Goal: Information Seeking & Learning: Learn about a topic

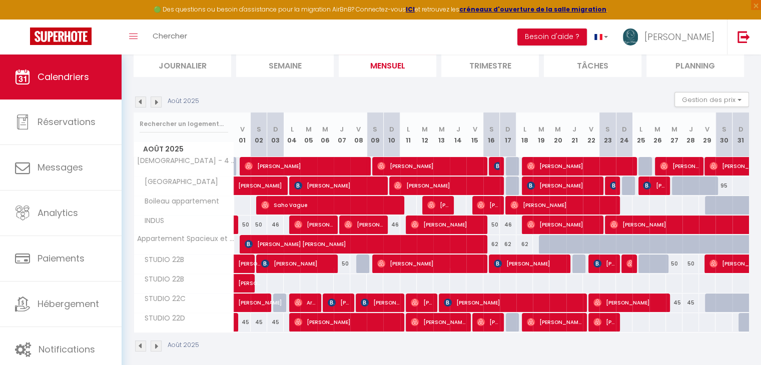
scroll to position [121, 0]
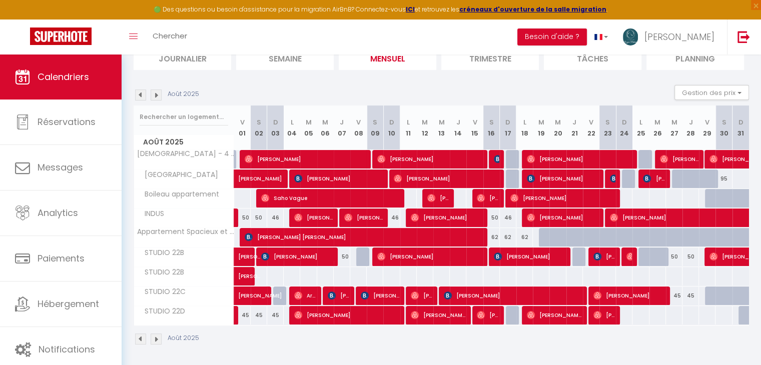
click at [156, 96] on img at bounding box center [156, 95] width 11 height 11
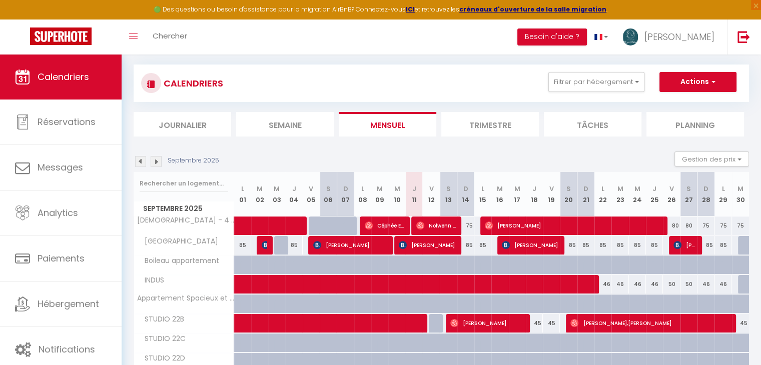
scroll to position [102, 0]
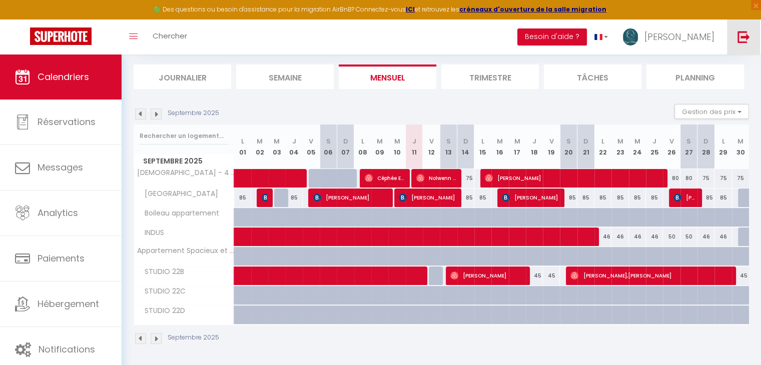
click at [752, 49] on link at bounding box center [743, 37] width 33 height 35
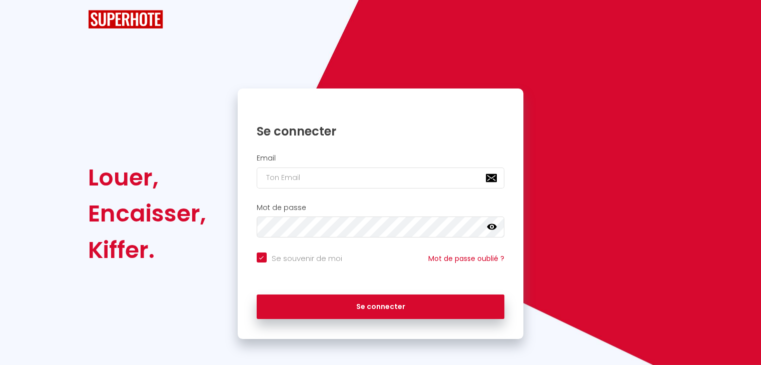
checkbox input "true"
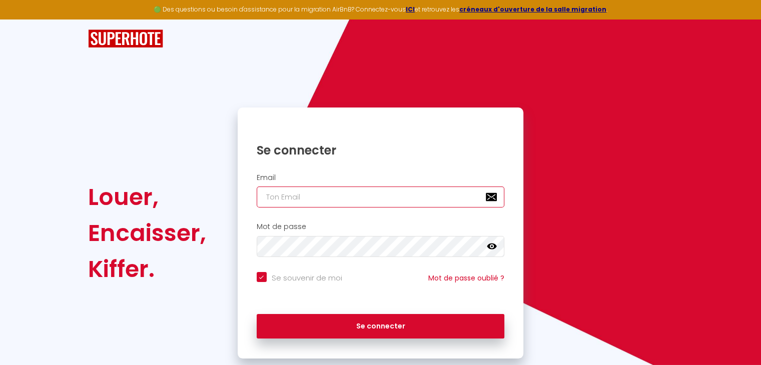
click at [354, 199] on input "email" at bounding box center [381, 197] width 248 height 21
type input "[EMAIL_ADDRESS][DOMAIN_NAME]"
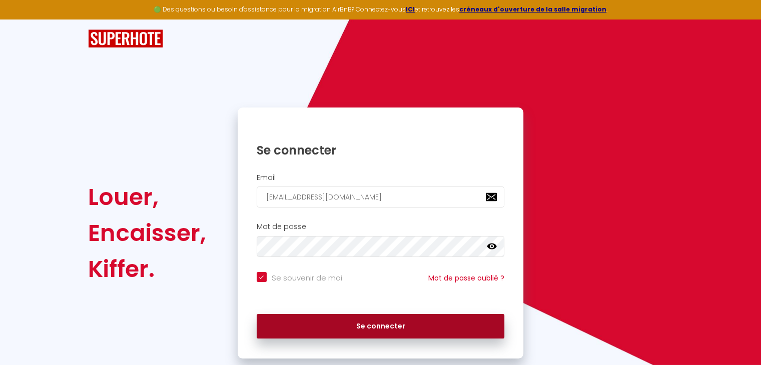
click at [374, 329] on button "Se connecter" at bounding box center [381, 326] width 248 height 25
checkbox input "true"
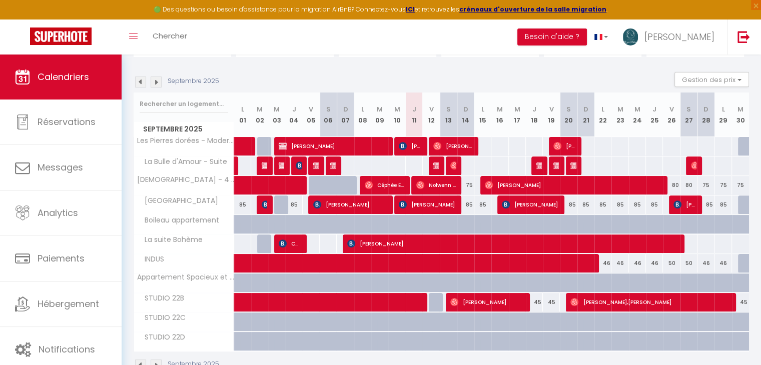
scroll to position [92, 0]
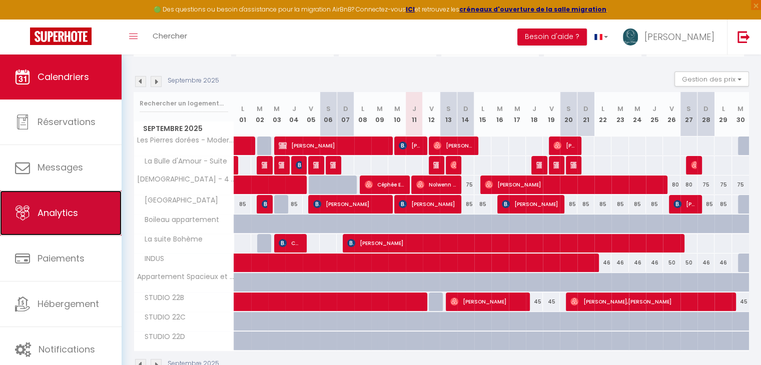
click at [42, 210] on span "Analytics" at bounding box center [58, 213] width 41 height 13
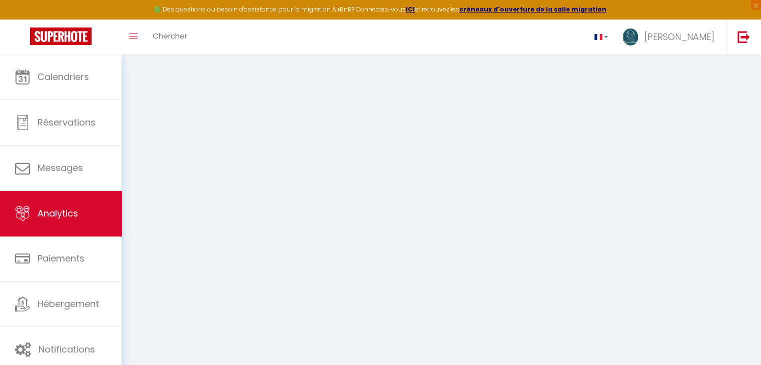
select select "2025"
select select "9"
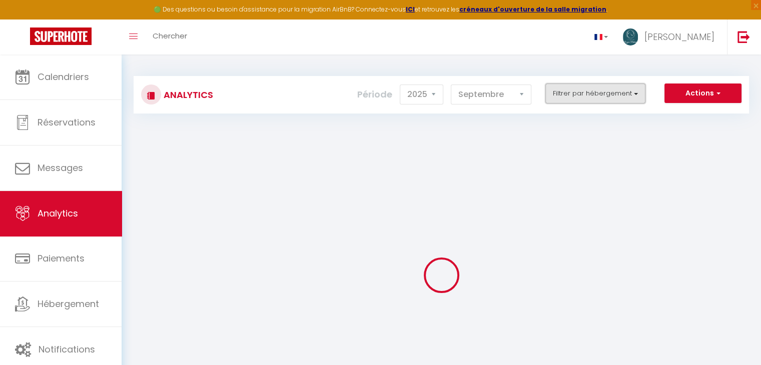
click at [588, 98] on button "Filtrer par hébergement" at bounding box center [595, 94] width 100 height 20
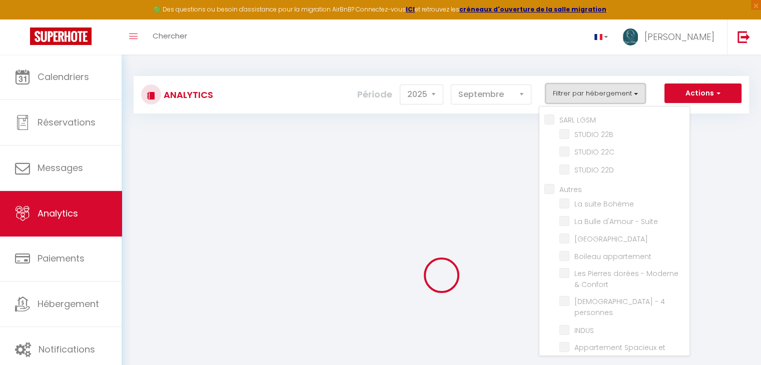
checkbox LGSM "false"
checkbox 22B "false"
checkbox 22C "false"
checkbox 22D "false"
checkbox input "false"
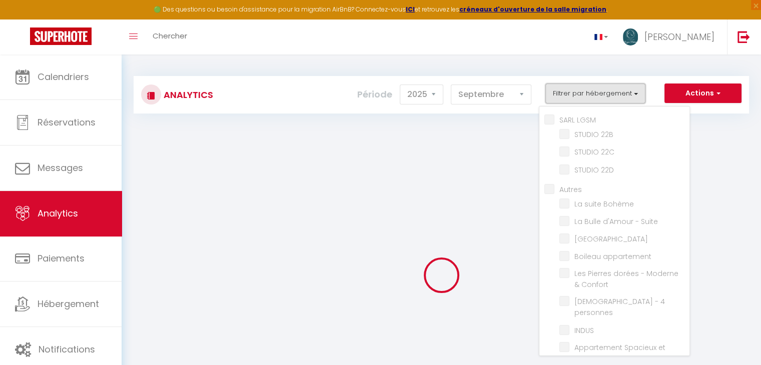
checkbox Bohème "false"
checkbox Suite "false"
checkbox ville "false"
checkbox appartement "false"
checkbox Confort "false"
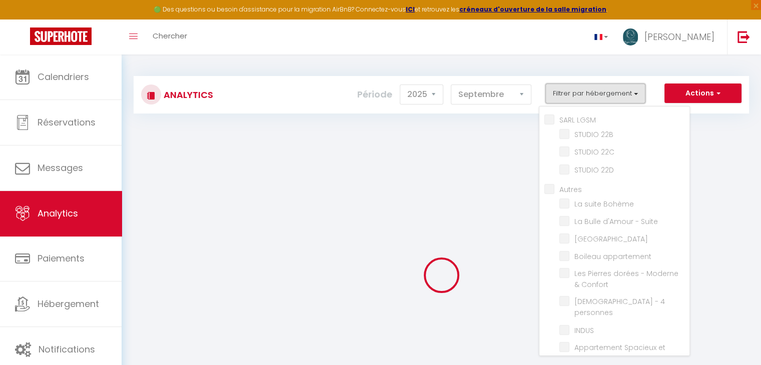
checkbox personnes "false"
checkbox input "false"
checkbox Confort "false"
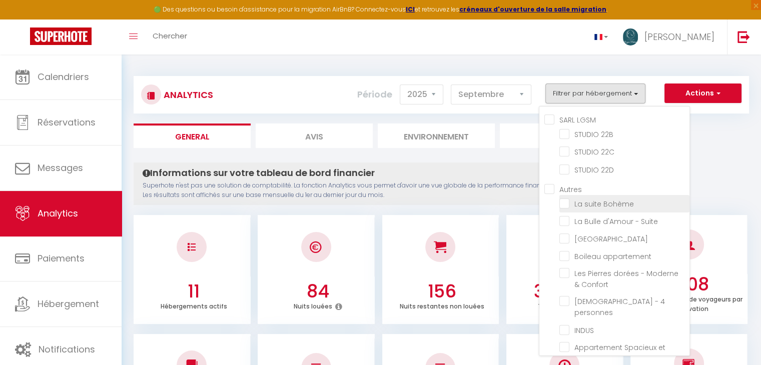
click at [564, 199] on Bohème "checkbox" at bounding box center [624, 203] width 130 height 10
checkbox Bohème "true"
checkbox 22B "false"
checkbox 22C "false"
checkbox 22D "false"
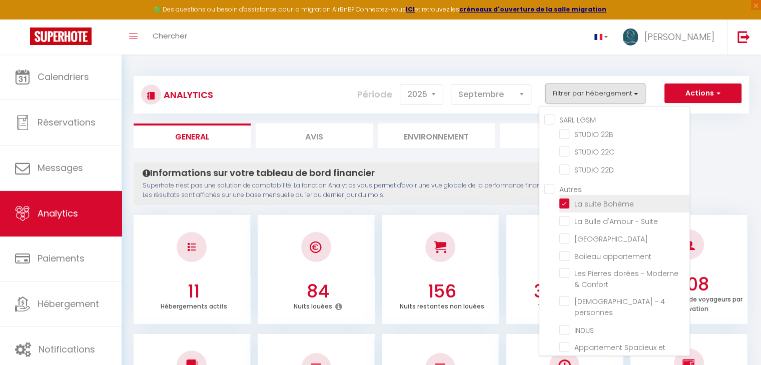
checkbox Suite "false"
checkbox ville "false"
checkbox appartement "false"
checkbox Confort "false"
checkbox personnes "false"
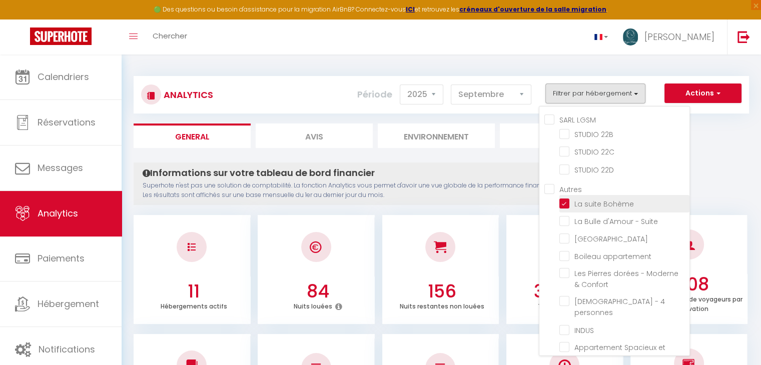
checkbox input "false"
checkbox Confort "false"
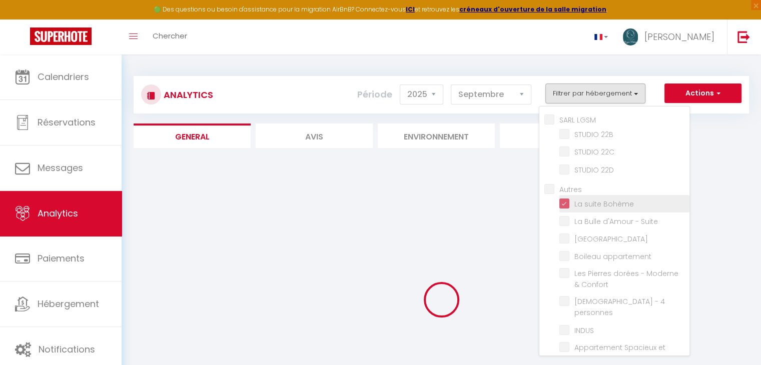
checkbox 22B "false"
checkbox 22C "false"
checkbox 22D "false"
checkbox Suite "false"
checkbox ville "false"
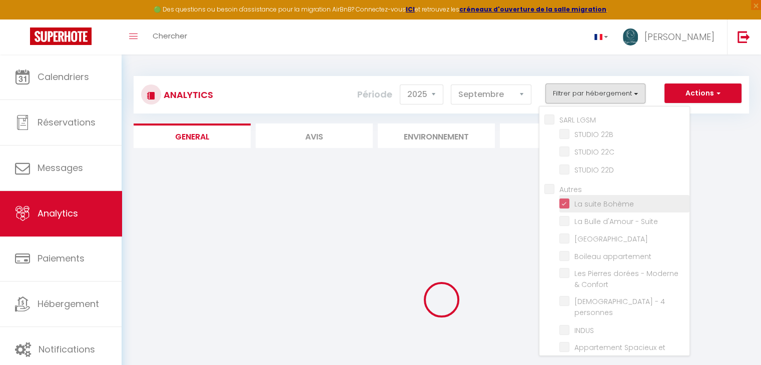
checkbox appartement "false"
checkbox Confort "false"
checkbox personnes "false"
checkbox input "false"
checkbox Confort "false"
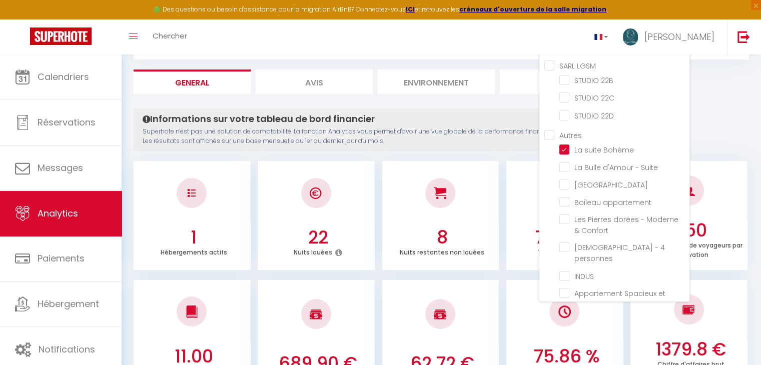
scroll to position [44, 0]
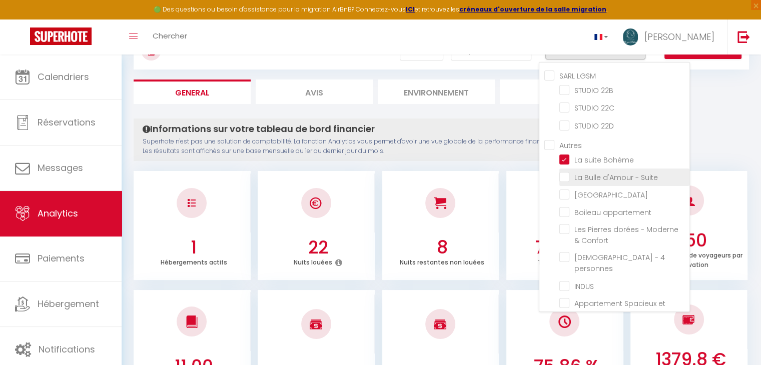
click at [564, 175] on Suite "checkbox" at bounding box center [624, 177] width 130 height 10
checkbox Suite "true"
checkbox 22B "false"
checkbox 22C "false"
checkbox 22D "false"
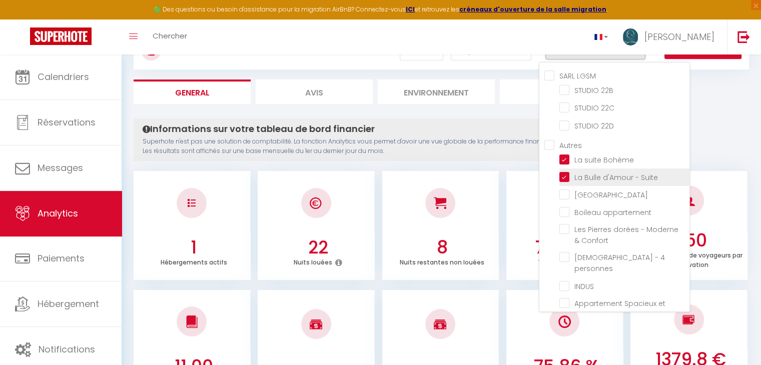
checkbox ville "false"
checkbox appartement "false"
checkbox Confort "false"
checkbox personnes "false"
checkbox input "false"
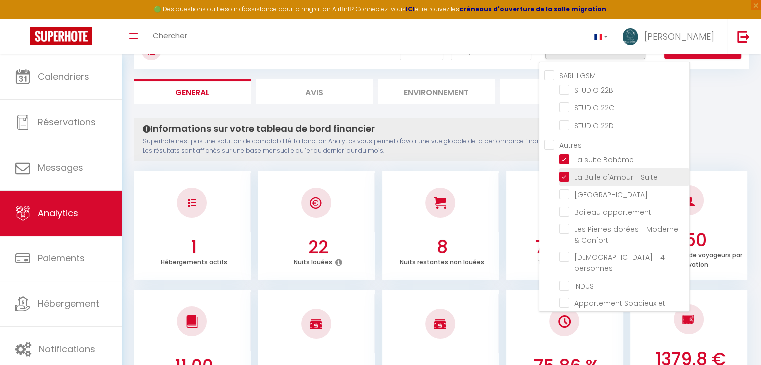
checkbox Confort "false"
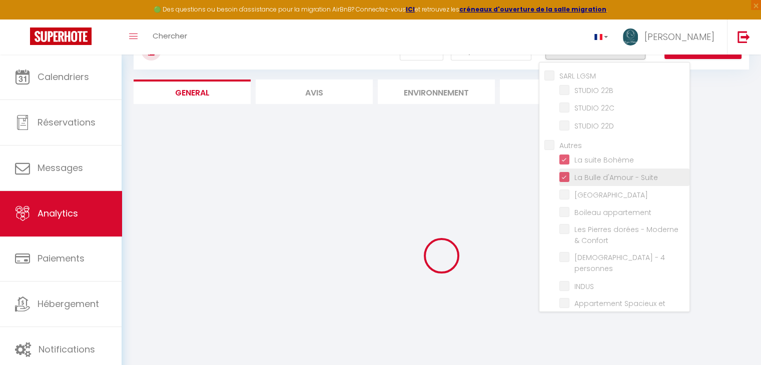
checkbox 22B "false"
checkbox 22C "false"
checkbox 22D "false"
checkbox ville "false"
checkbox appartement "false"
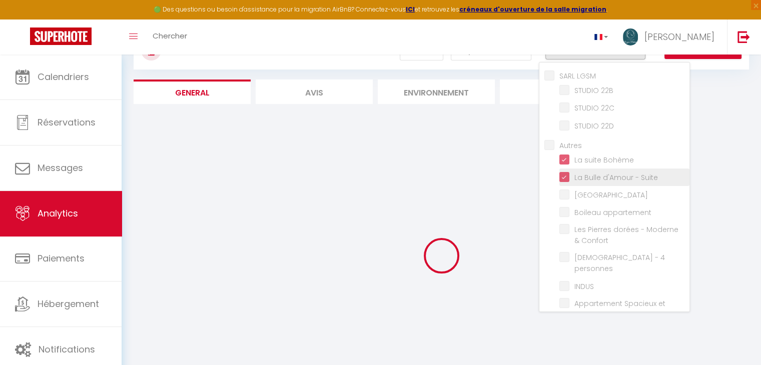
checkbox Confort "false"
checkbox personnes "false"
checkbox input "false"
checkbox Confort "false"
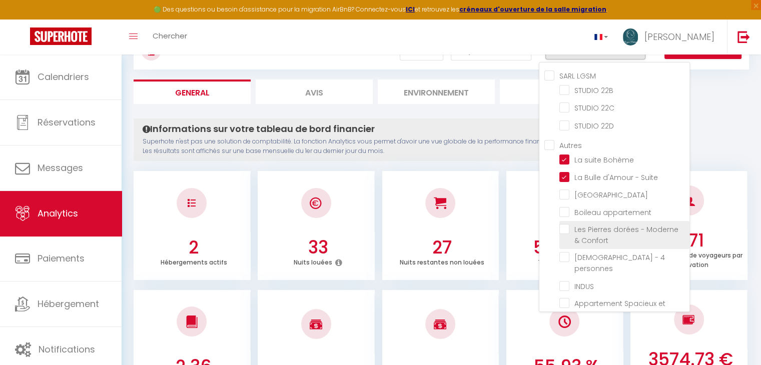
click at [567, 224] on Confort "checkbox" at bounding box center [624, 229] width 130 height 10
checkbox Confort "true"
checkbox 22B "false"
checkbox 22C "false"
checkbox 22D "false"
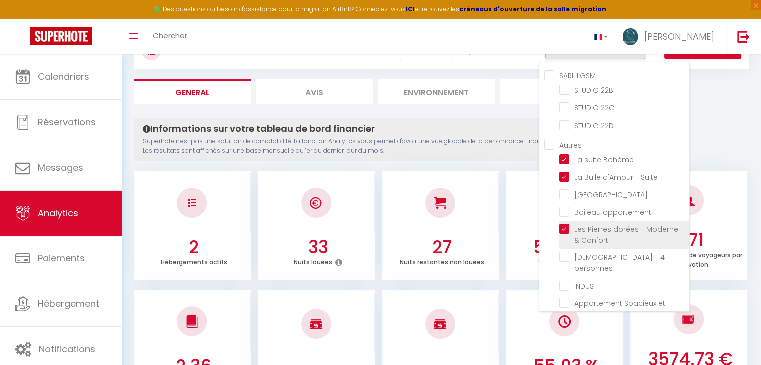
checkbox ville "false"
checkbox appartement "false"
checkbox personnes "false"
checkbox input "false"
checkbox Confort "false"
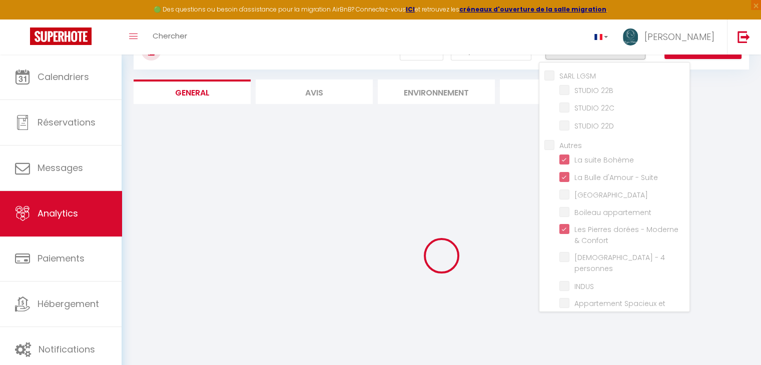
checkbox 22B "false"
checkbox 22C "false"
checkbox 22D "false"
checkbox ville "false"
checkbox appartement "false"
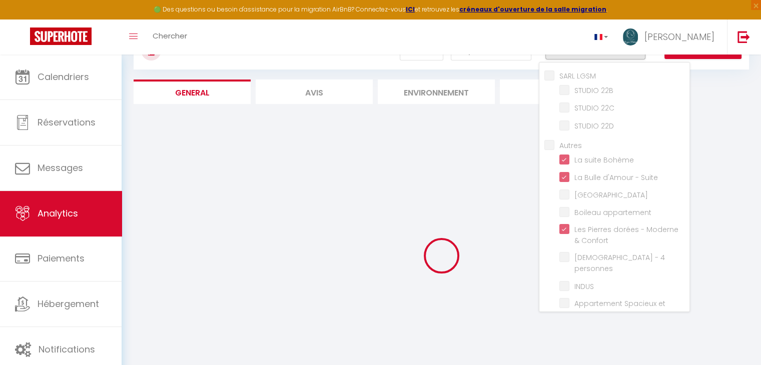
checkbox personnes "false"
checkbox input "false"
checkbox Confort "false"
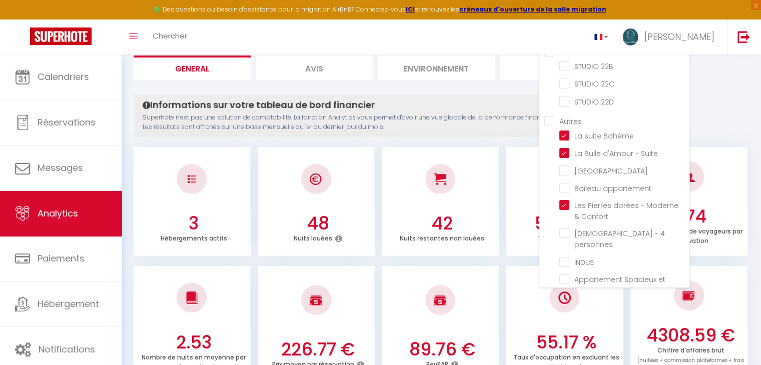
scroll to position [0, 0]
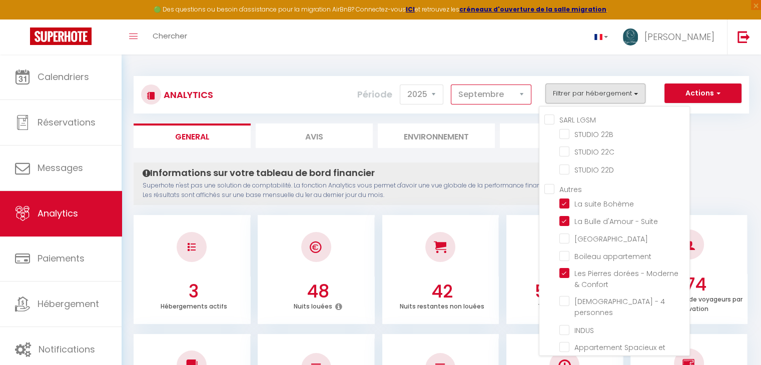
click at [505, 97] on select "[PERSON_NAME] Mars [PERSON_NAME] Juin Juillet Août Septembre Octobre Novembre D…" at bounding box center [491, 95] width 81 height 20
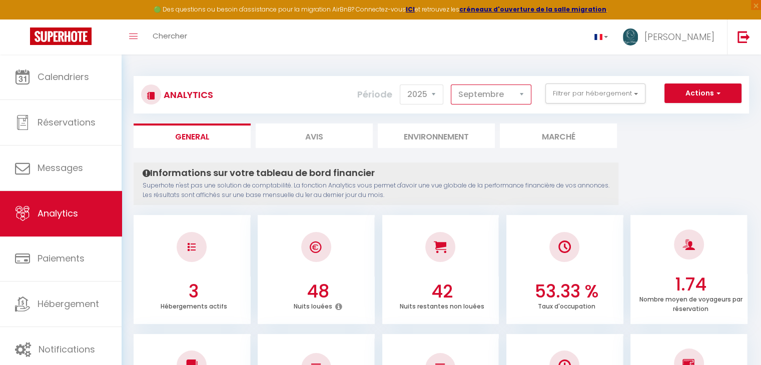
click at [496, 89] on select "[PERSON_NAME] Mars [PERSON_NAME] Juin Juillet Août Septembre Octobre Novembre D…" at bounding box center [491, 95] width 81 height 20
click at [531, 77] on div "Analytics Actions Génération SuperConciergerie Génération SuperAnalyzer Générat…" at bounding box center [441, 95] width 615 height 38
click at [511, 99] on select "[PERSON_NAME] Mars [PERSON_NAME] Juin Juillet Août Septembre Octobre Novembre D…" at bounding box center [491, 95] width 81 height 20
click at [575, 91] on button "Filtrer par hébergement" at bounding box center [595, 94] width 100 height 20
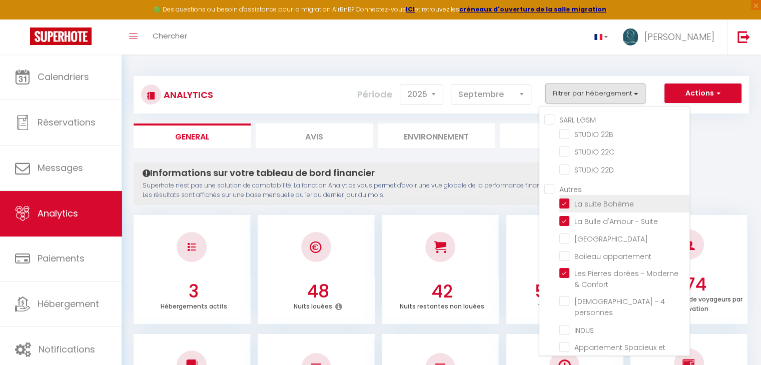
click at [566, 199] on Bohème "checkbox" at bounding box center [624, 203] width 130 height 10
checkbox Bohème "false"
checkbox 22B "false"
checkbox 22C "false"
checkbox 22D "false"
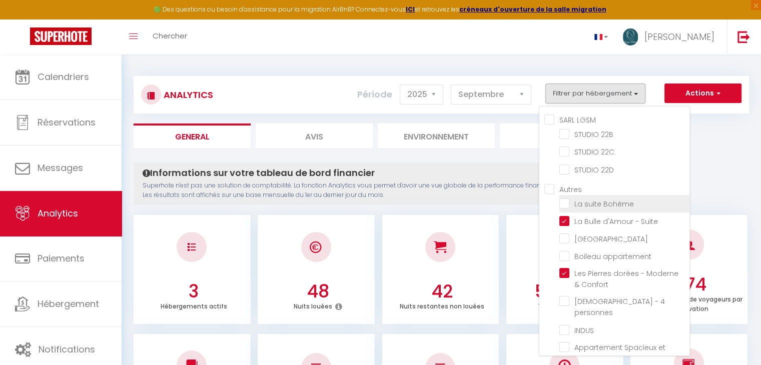
checkbox ville "false"
checkbox appartement "false"
checkbox personnes "false"
checkbox input "false"
checkbox Confort "false"
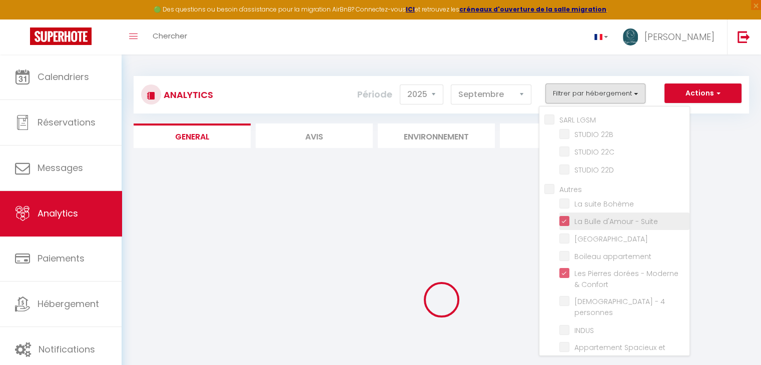
checkbox 22B "false"
checkbox 22C "false"
checkbox 22D "false"
checkbox ville "false"
checkbox appartement "false"
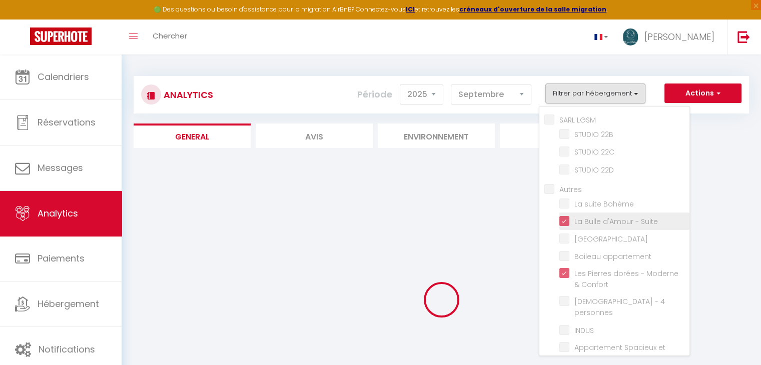
checkbox personnes "false"
checkbox input "false"
checkbox Confort "false"
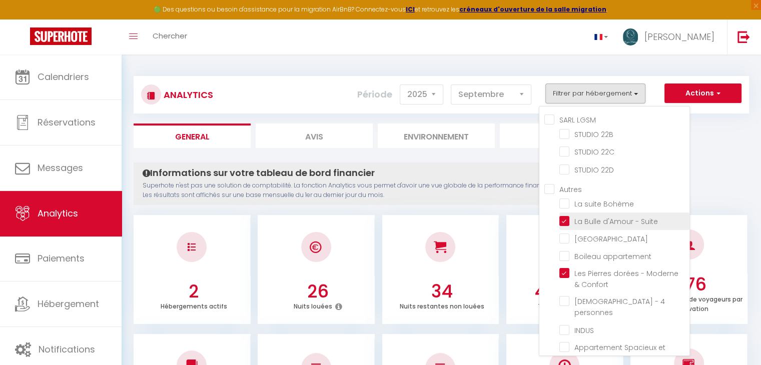
click at [567, 222] on Suite "checkbox" at bounding box center [624, 221] width 130 height 10
checkbox Suite "false"
checkbox 22B "false"
checkbox 22C "false"
checkbox 22D "false"
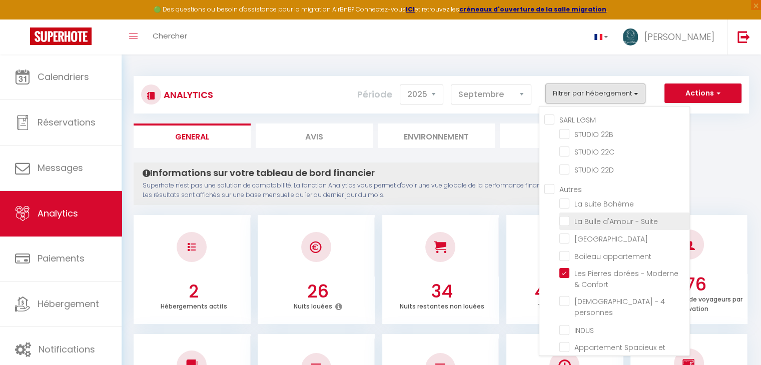
checkbox ville "false"
checkbox appartement "false"
checkbox personnes "false"
checkbox input "false"
checkbox Confort "false"
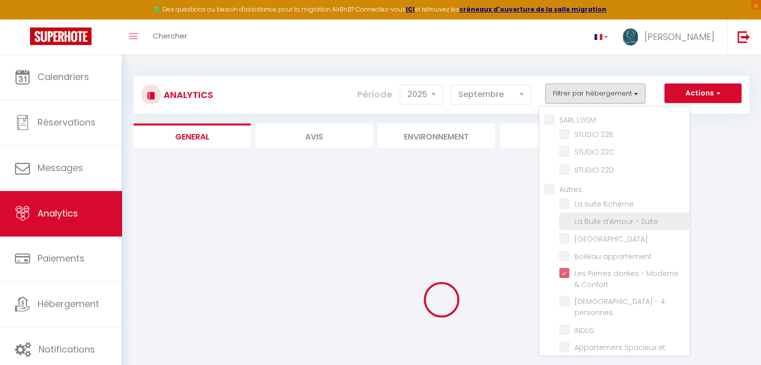
checkbox 22B "false"
checkbox 22C "false"
checkbox 22D "false"
checkbox ville "false"
checkbox appartement "false"
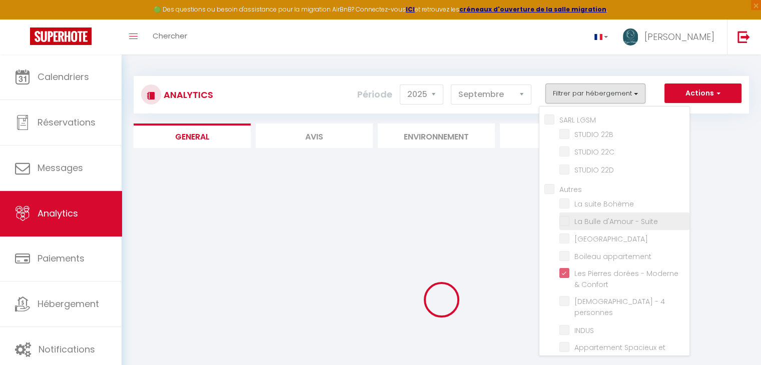
checkbox personnes "false"
checkbox input "false"
checkbox Confort "false"
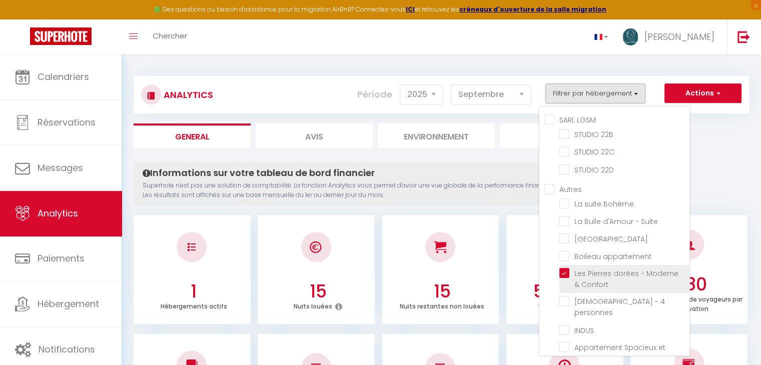
click at [565, 268] on Confort "checkbox" at bounding box center [624, 273] width 130 height 10
checkbox Confort "false"
checkbox 22B "false"
checkbox 22C "false"
checkbox 22D "false"
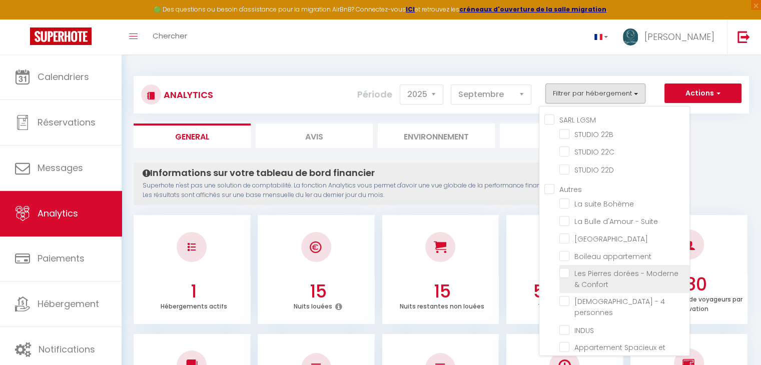
checkbox ville "false"
checkbox appartement "false"
checkbox personnes "false"
checkbox input "false"
checkbox Confort "false"
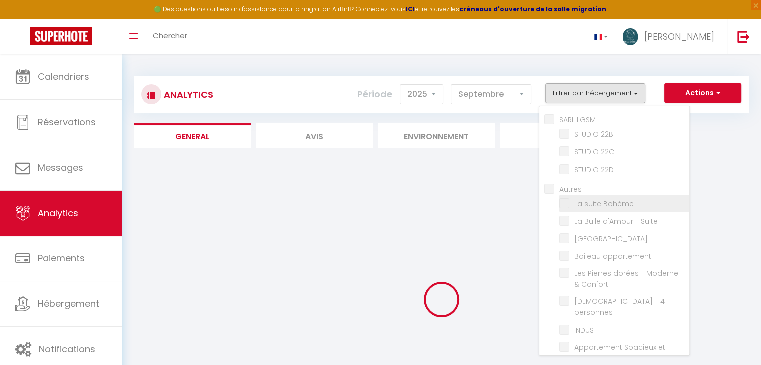
checkbox 22B "false"
checkbox 22C "false"
checkbox 22D "false"
checkbox ville "false"
checkbox appartement "false"
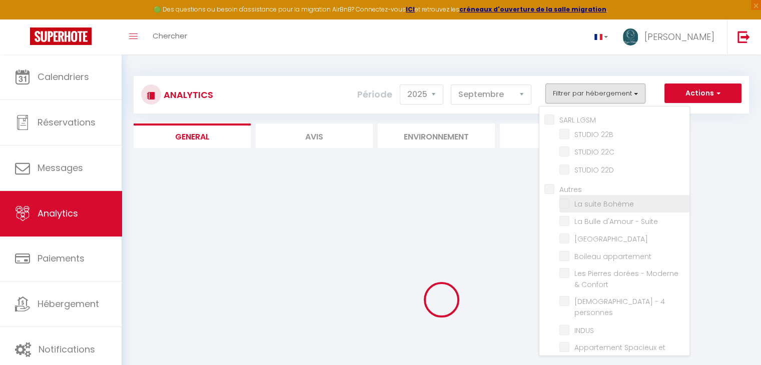
checkbox personnes "false"
checkbox input "false"
checkbox Confort "false"
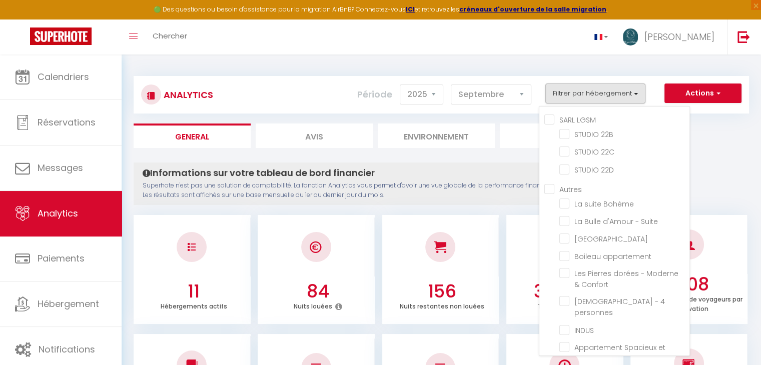
click at [548, 115] on LGSM "SARL LGSM" at bounding box center [616, 119] width 145 height 10
checkbox LGSM "true"
checkbox 22B "true"
checkbox 22C "true"
checkbox 22D "true"
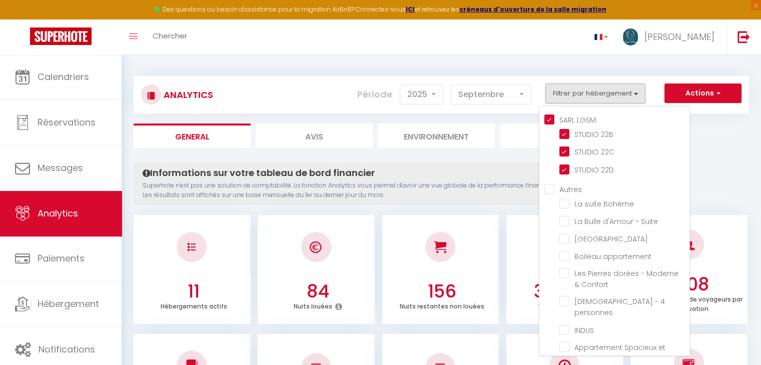
checkbox ville "false"
checkbox appartement "false"
checkbox personnes "false"
checkbox input "false"
checkbox Confort "false"
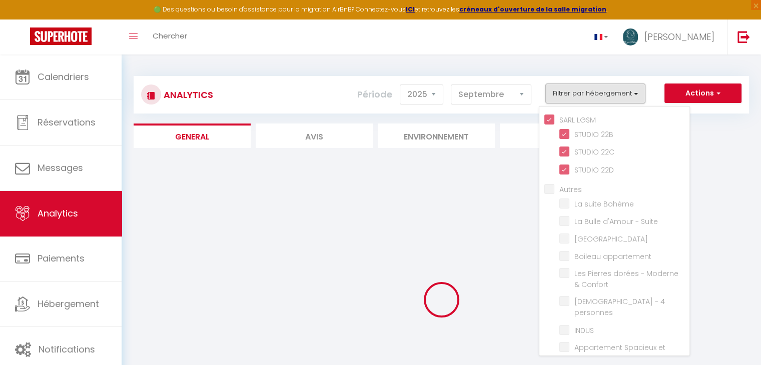
checkbox ville "false"
checkbox appartement "false"
checkbox personnes "false"
checkbox input "false"
checkbox Confort "false"
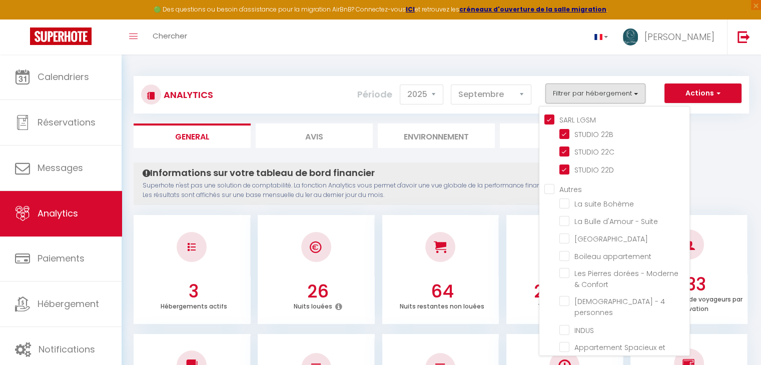
click at [725, 133] on ul "General Avis Environnement Marché" at bounding box center [441, 136] width 615 height 25
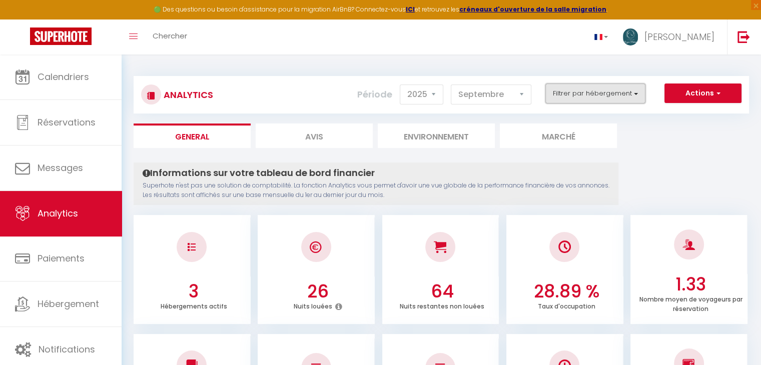
click at [576, 97] on button "Filtrer par hébergement" at bounding box center [595, 94] width 100 height 20
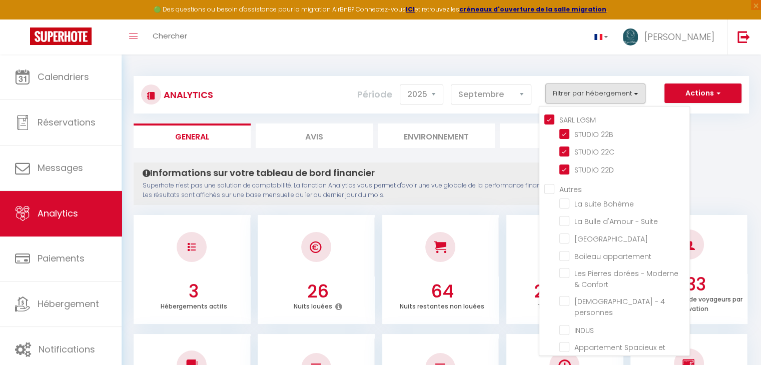
click at [551, 116] on LGSM "SARL LGSM" at bounding box center [616, 119] width 145 height 10
checkbox LGSM "false"
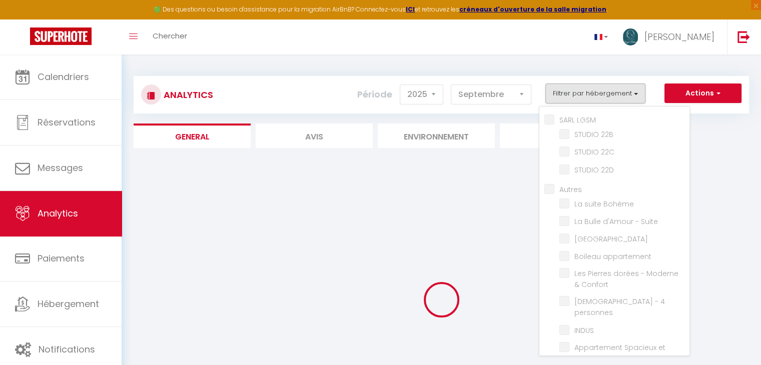
checkbox 22B "false"
checkbox 22C "false"
checkbox 22D "false"
checkbox ville "false"
checkbox appartement "false"
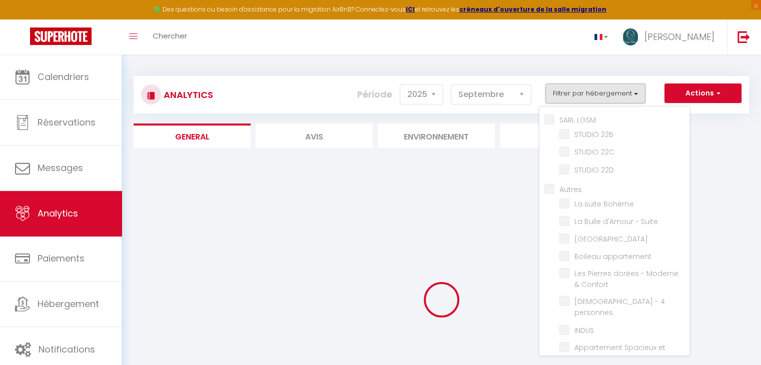
checkbox personnes "false"
checkbox input "false"
checkbox Confort "false"
checkbox ville "false"
checkbox appartement "false"
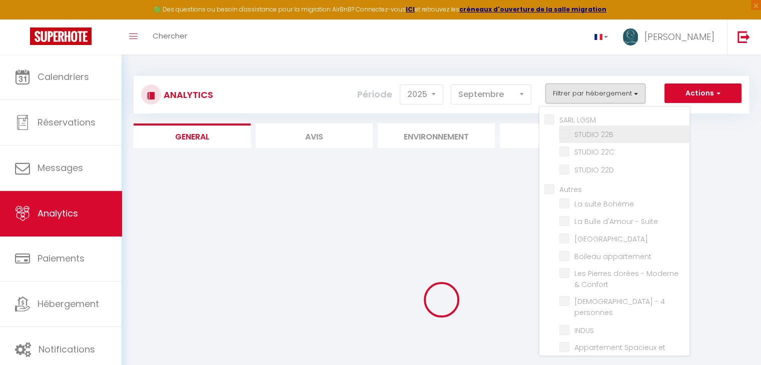
checkbox personnes "false"
checkbox input "false"
checkbox Confort "false"
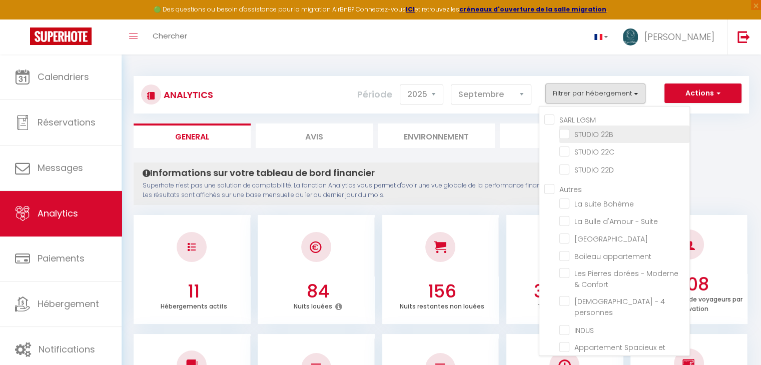
click at [562, 131] on 22B "checkbox" at bounding box center [624, 134] width 130 height 10
checkbox 22B "true"
checkbox ville "false"
checkbox appartement "false"
checkbox personnes "false"
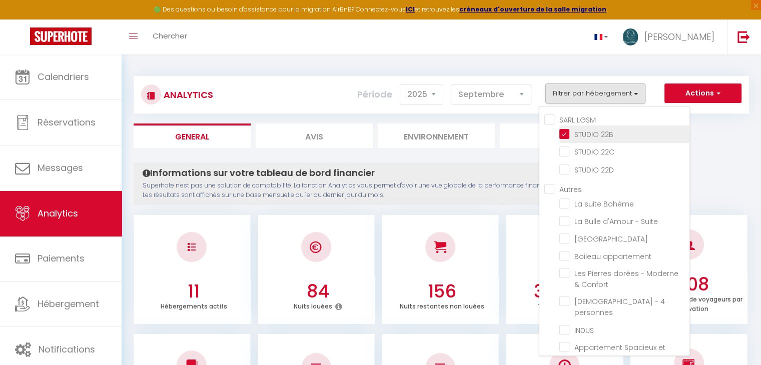
checkbox input "false"
checkbox Confort "false"
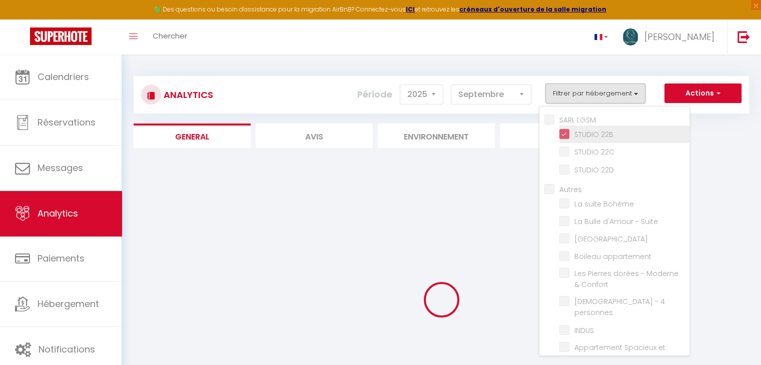
checkbox ville "false"
checkbox appartement "false"
checkbox personnes "false"
checkbox input "false"
checkbox Confort "false"
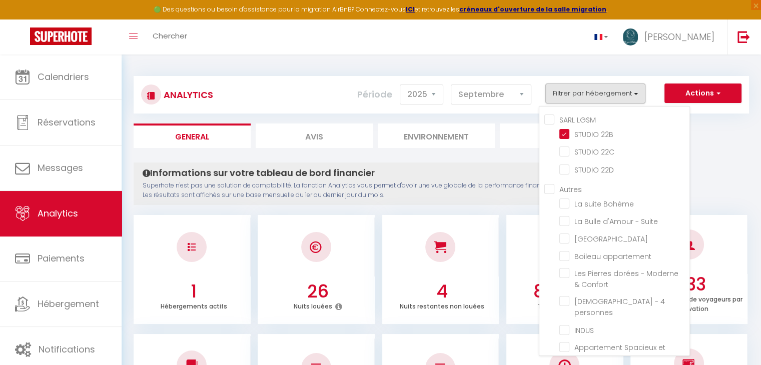
click at [471, 171] on h4 "Informations sur votre tableau de bord financier" at bounding box center [376, 173] width 467 height 11
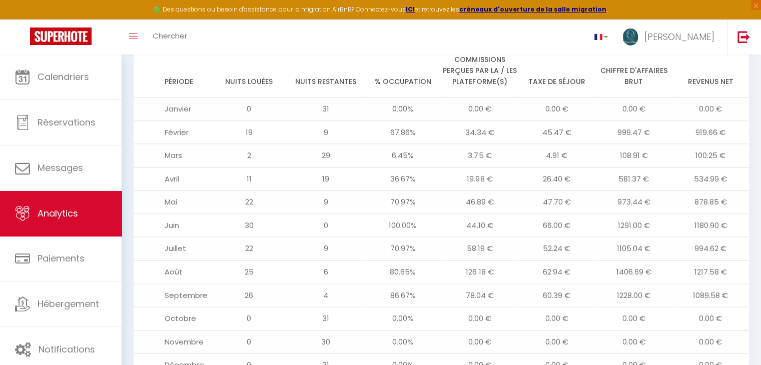
scroll to position [1117, 0]
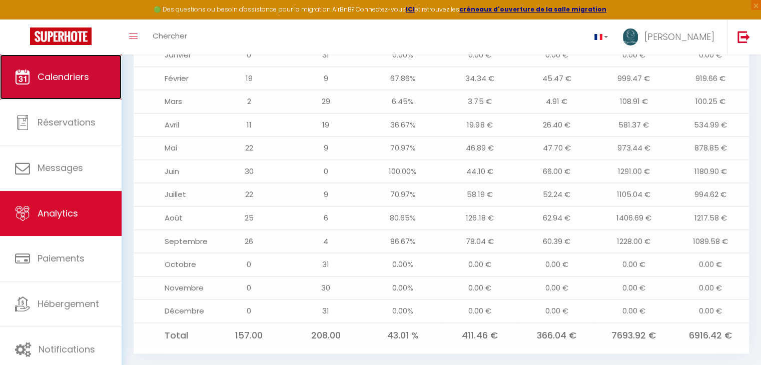
click at [85, 67] on link "Calendriers" at bounding box center [61, 77] width 122 height 45
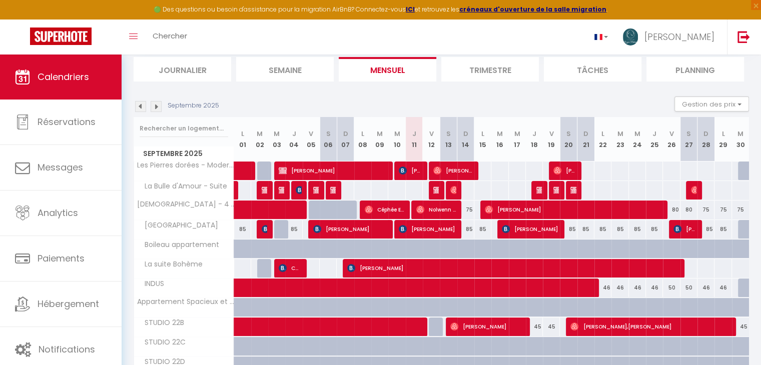
scroll to position [117, 0]
